Goal: Find specific page/section: Find specific page/section

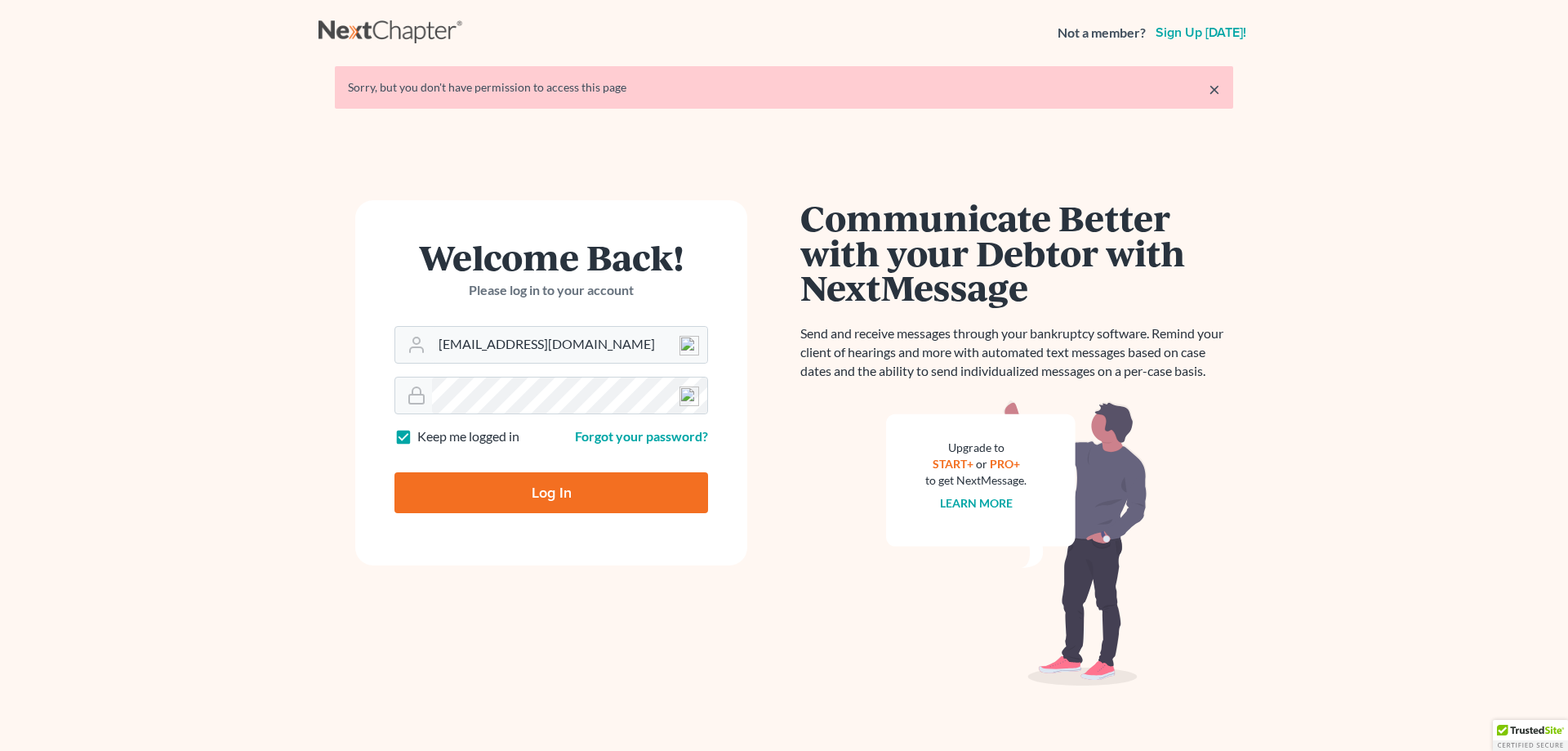
click at [548, 491] on input "Log In" at bounding box center [552, 492] width 313 height 41
type input "Thinking..."
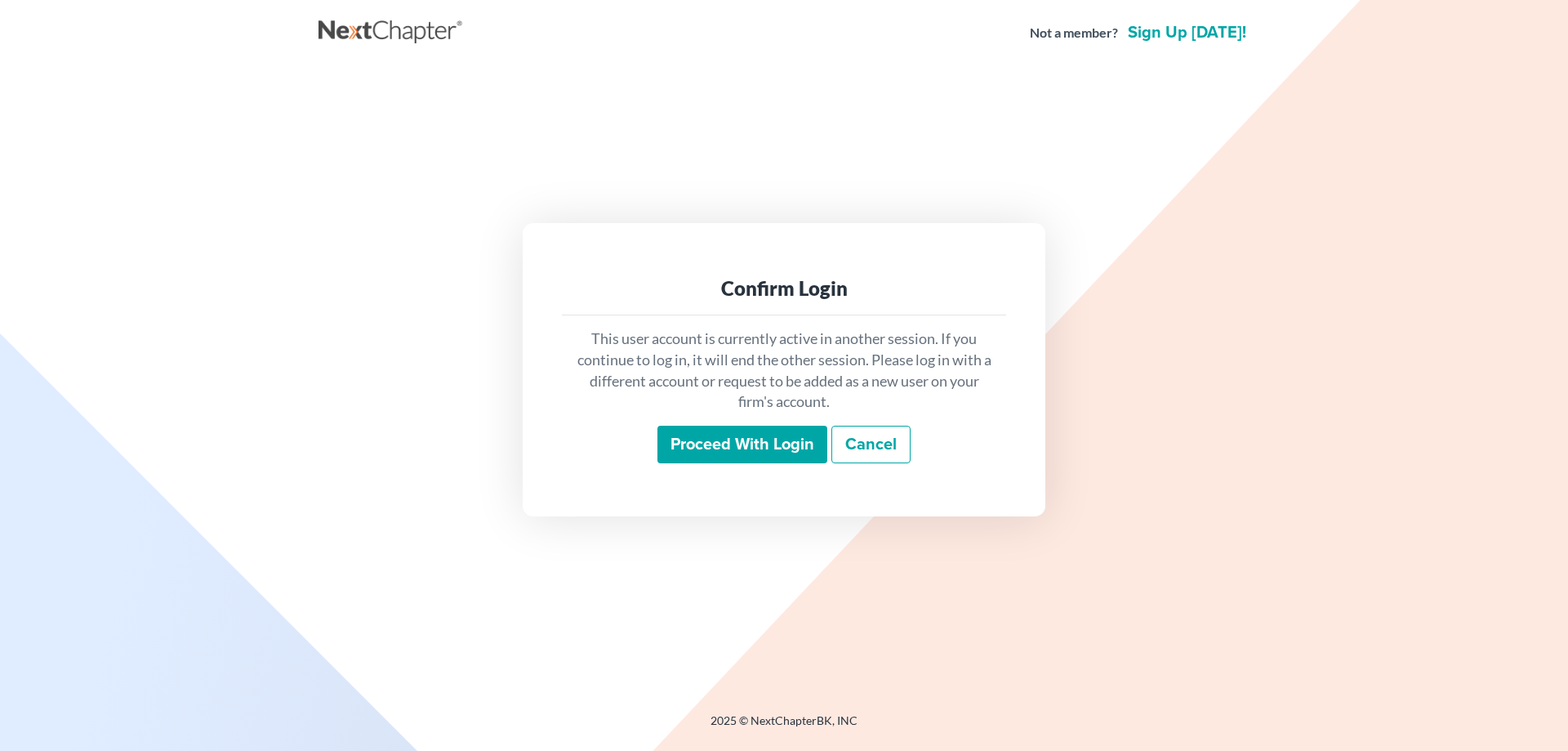
click at [694, 435] on input "Proceed with login" at bounding box center [742, 444] width 170 height 38
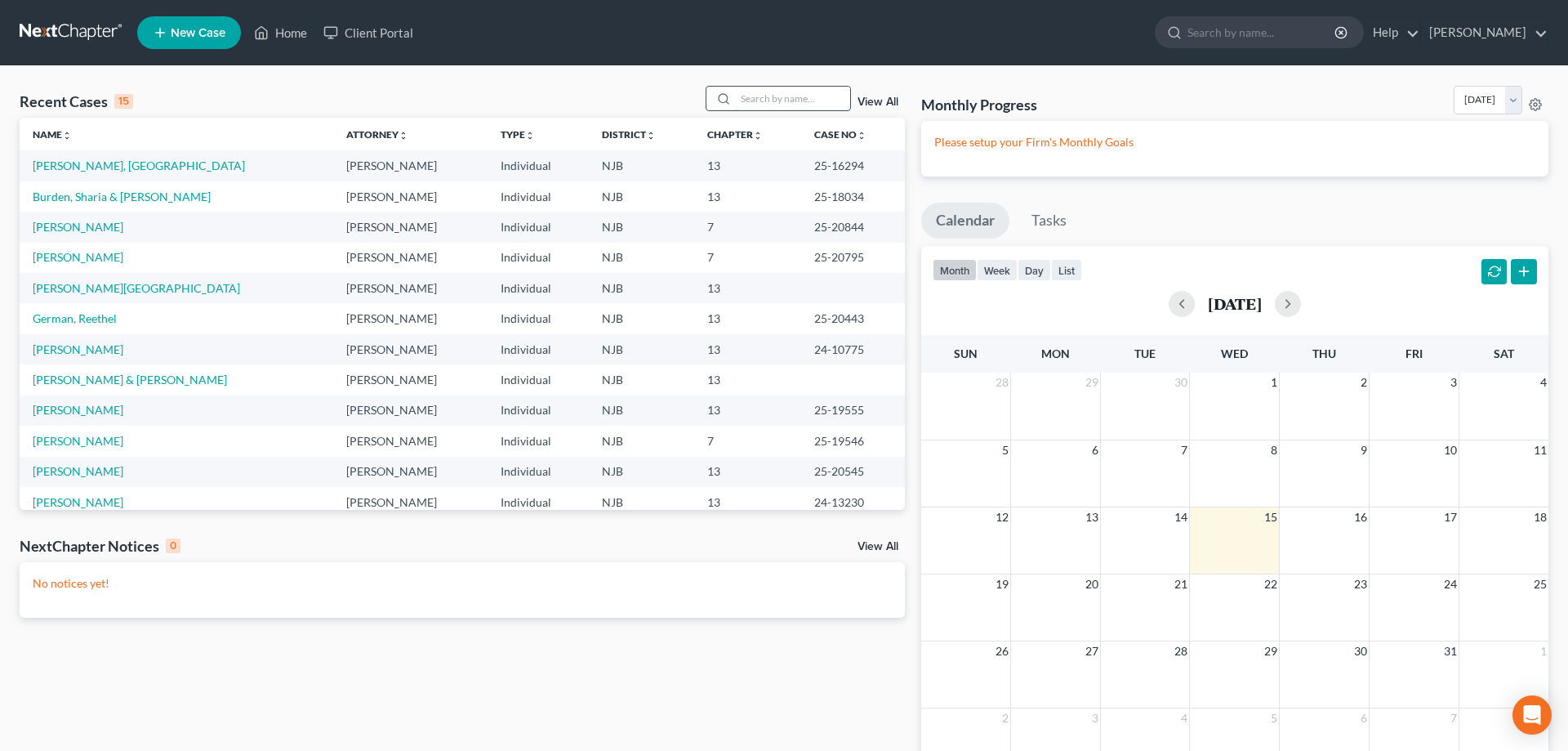
click at [741, 101] on input "search" at bounding box center [794, 98] width 115 height 23
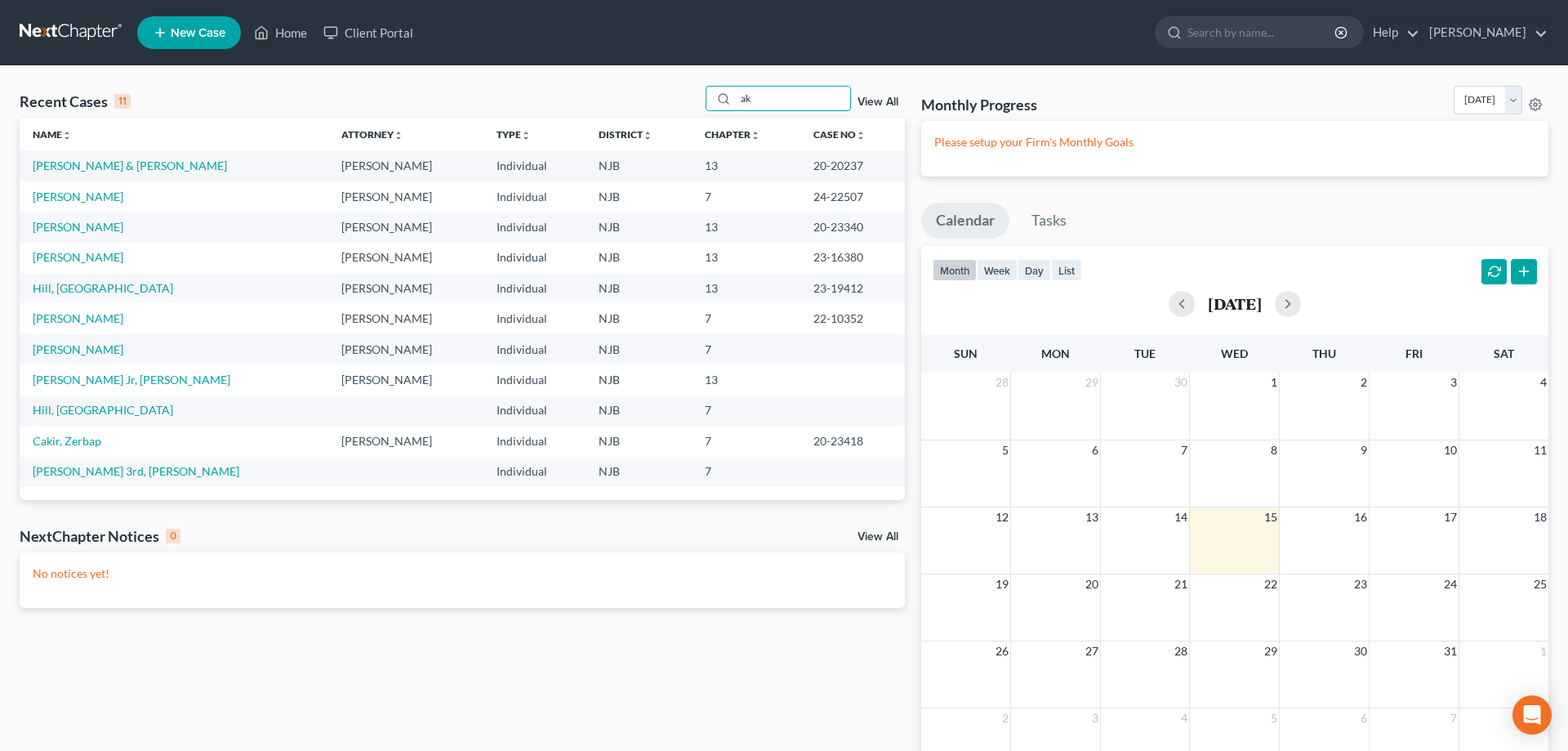
type input "ak"
